Goal: Task Accomplishment & Management: Manage account settings

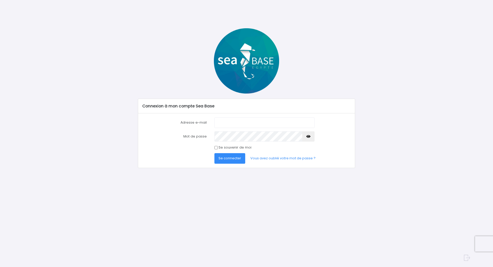
click at [228, 123] on input "Adresse e-mail" at bounding box center [265, 122] width 100 height 10
type input "[EMAIL_ADDRESS][DOMAIN_NAME]"
click at [311, 137] on button "button" at bounding box center [309, 136] width 12 height 10
click at [229, 159] on span "Se connecter" at bounding box center [230, 158] width 23 height 5
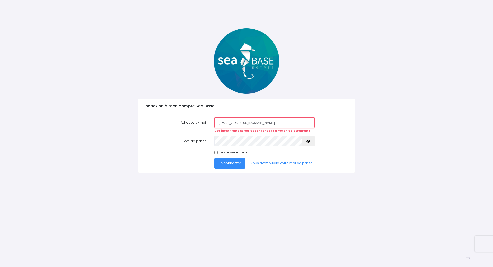
drag, startPoint x: 264, startPoint y: 125, endPoint x: 208, endPoint y: 123, distance: 56.3
click at [208, 123] on div "Adresse e-mail [EMAIL_ADDRESS][DOMAIN_NAME] Ces identifiants ne correspondent p…" at bounding box center [247, 124] width 216 height 15
click at [229, 164] on span "Se connecter" at bounding box center [230, 163] width 23 height 5
click at [311, 144] on button "button" at bounding box center [309, 141] width 12 height 10
click at [231, 163] on span "Se connecter" at bounding box center [230, 163] width 23 height 5
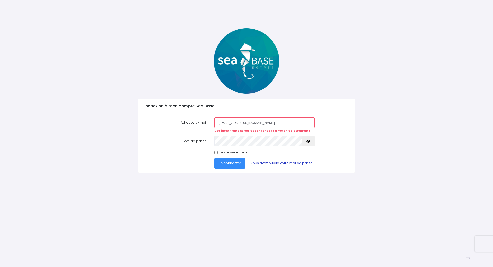
click at [290, 162] on link "Vous avez oublié votre mot de passe ?" at bounding box center [283, 163] width 74 height 10
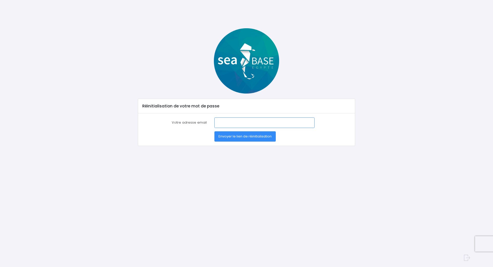
click at [233, 120] on input "Votre adresse email" at bounding box center [265, 122] width 100 height 10
type input "[EMAIL_ADDRESS][DOMAIN_NAME]"
click at [246, 138] on span "Envoyer le lien de réinitialisation" at bounding box center [245, 136] width 53 height 5
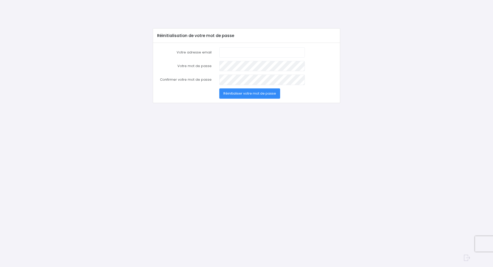
click at [230, 52] on input "Votre adresse email" at bounding box center [262, 52] width 86 height 10
type input "[EMAIL_ADDRESS][DOMAIN_NAME]"
click at [258, 95] on span "Réinitialiser votre mot de passe" at bounding box center [250, 93] width 53 height 5
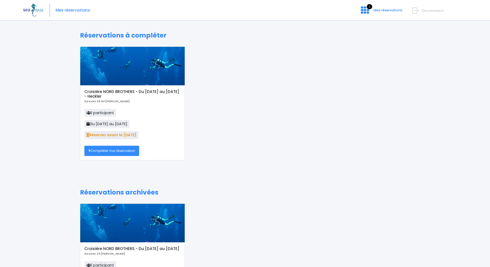
click at [112, 94] on h5 "Croisière NORD BROTHERS - Du [DATE] au [DATE] - Heckler" at bounding box center [132, 93] width 96 height 9
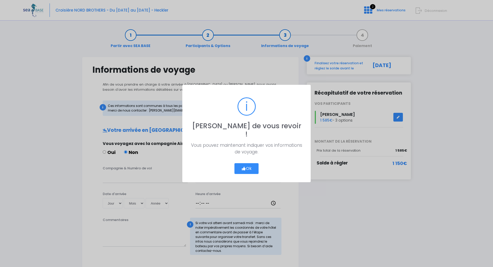
click at [249, 164] on button "Ok" at bounding box center [247, 168] width 24 height 11
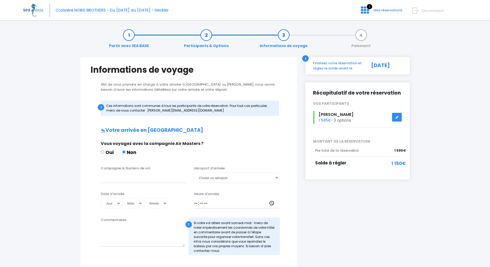
drag, startPoint x: 391, startPoint y: 164, endPoint x: 407, endPoint y: 164, distance: 15.9
click at [407, 164] on div "Récapitulatif de votre réservation VOS PARTICIPANTS Pascal Vervoort 1 585€ - 3 …" at bounding box center [357, 130] width 105 height 97
click at [385, 10] on span "Mes réservations" at bounding box center [387, 10] width 29 height 5
